Goal: Navigation & Orientation: Find specific page/section

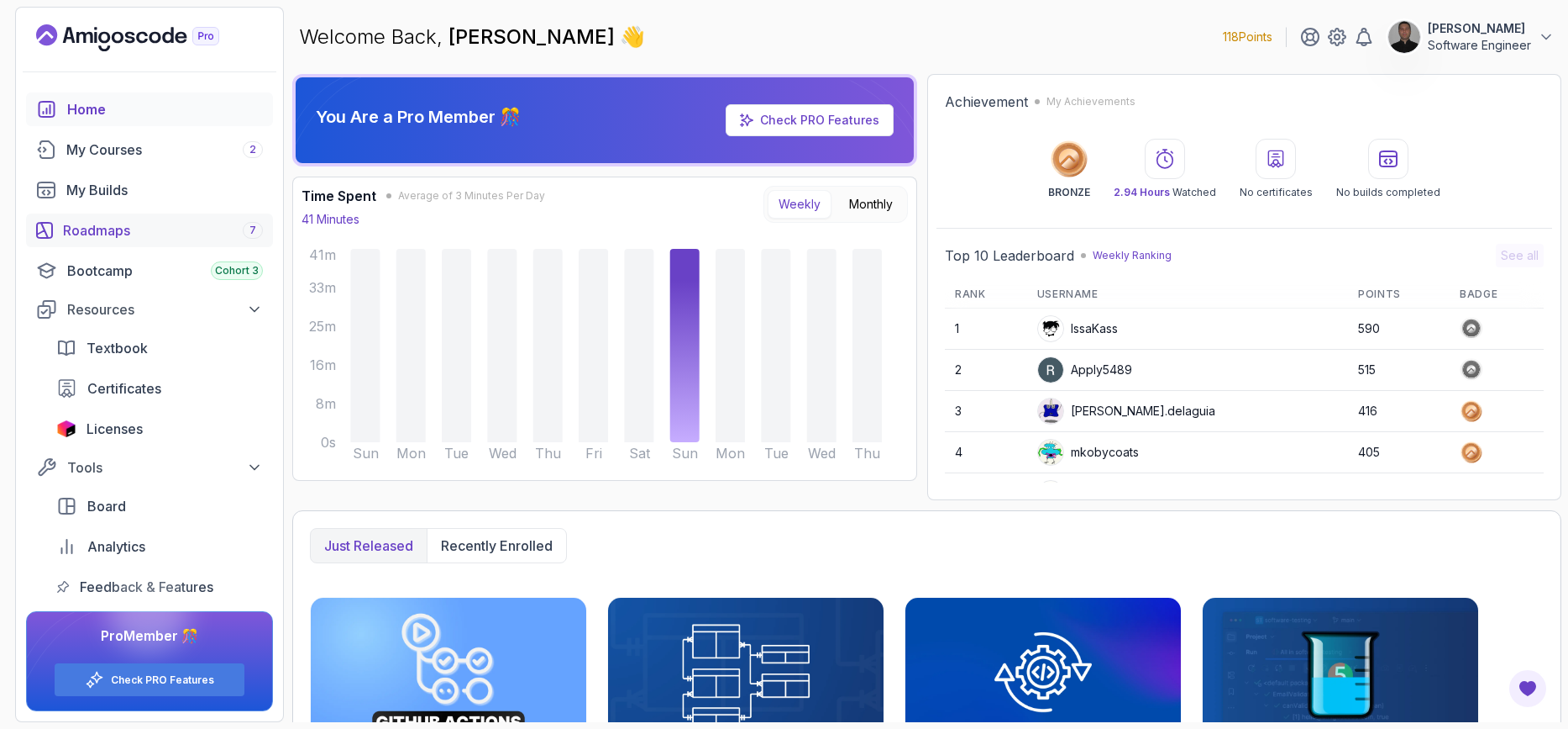
click at [114, 225] on div "Roadmaps 7" at bounding box center [162, 230] width 200 height 20
